Goal: Check status

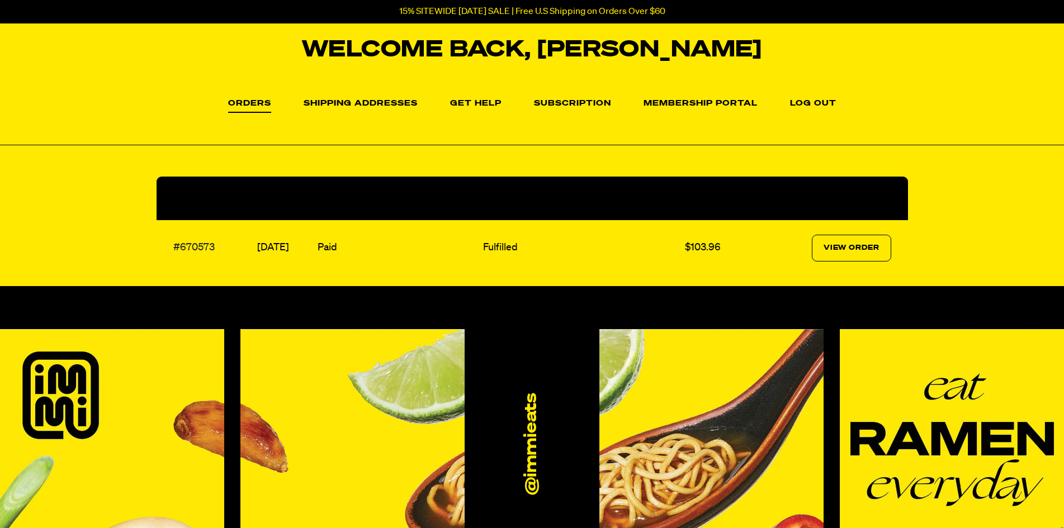
click at [198, 247] on link "#670573" at bounding box center [193, 248] width 41 height 10
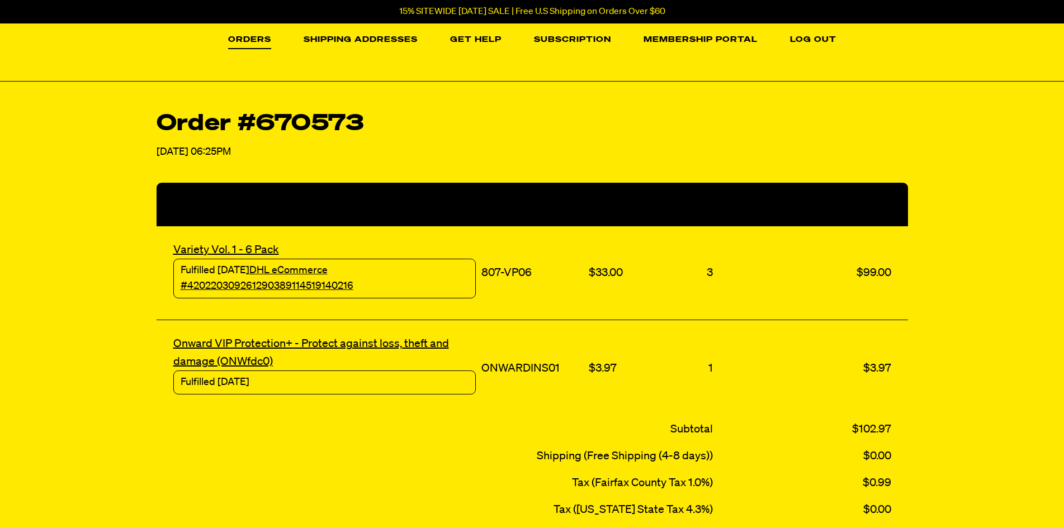
scroll to position [224, 0]
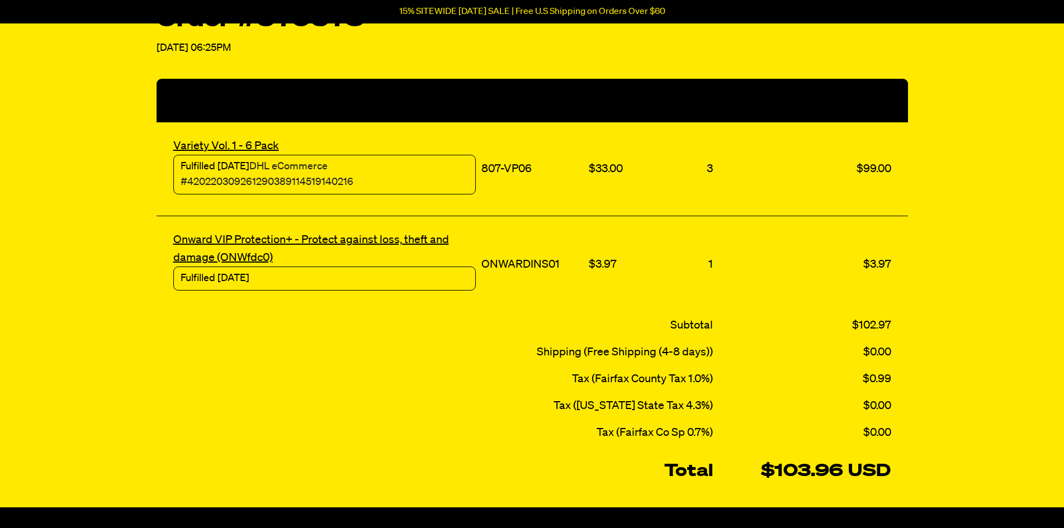
click at [238, 177] on link "DHL eCommerce #420220309261290389114519140216" at bounding box center [267, 175] width 173 height 26
